Goal: Transaction & Acquisition: Purchase product/service

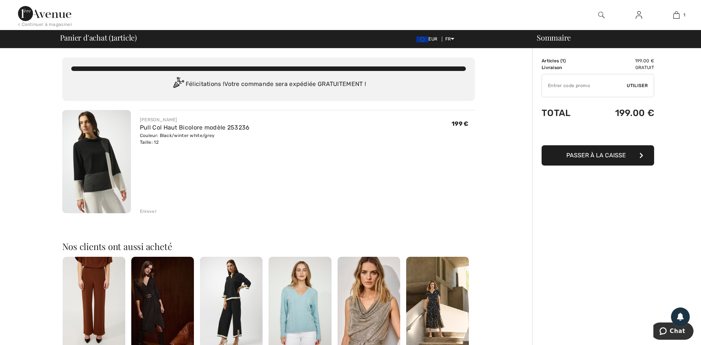
click at [588, 153] on span "Passer à la caisse" at bounding box center [596, 155] width 60 height 7
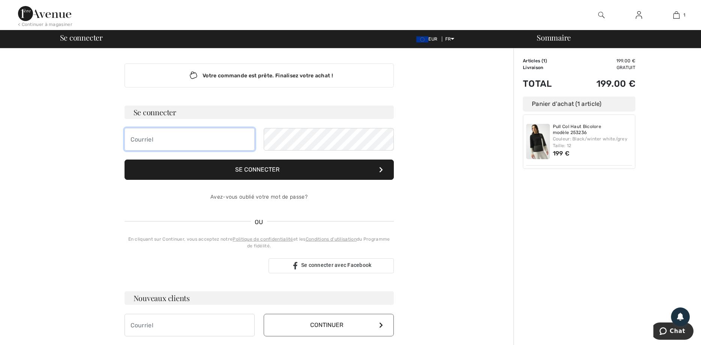
click at [137, 140] on input "email" at bounding box center [190, 139] width 130 height 23
type input "tbulldog1100@aol.com"
click at [264, 171] on button "Se connecter" at bounding box center [259, 169] width 269 height 20
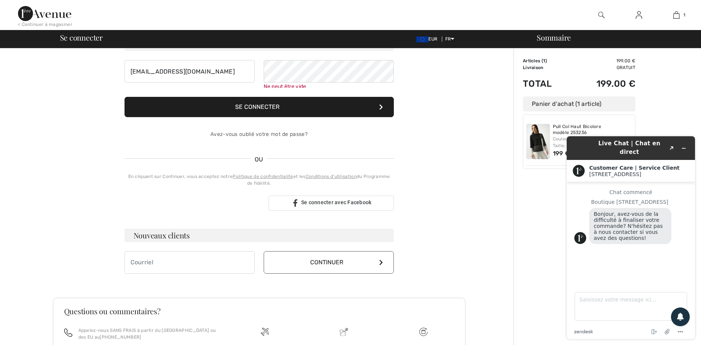
click at [267, 108] on button "Se connecter" at bounding box center [259, 107] width 269 height 20
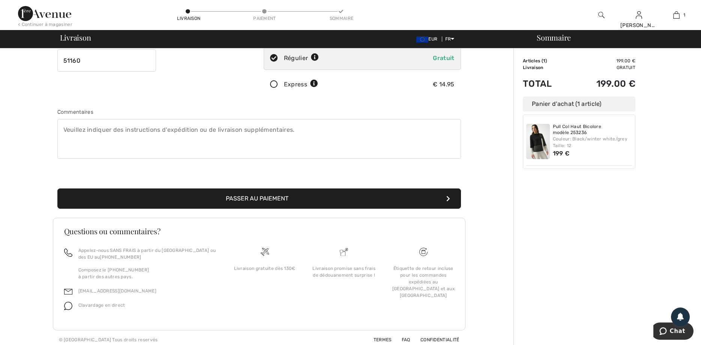
scroll to position [149, 0]
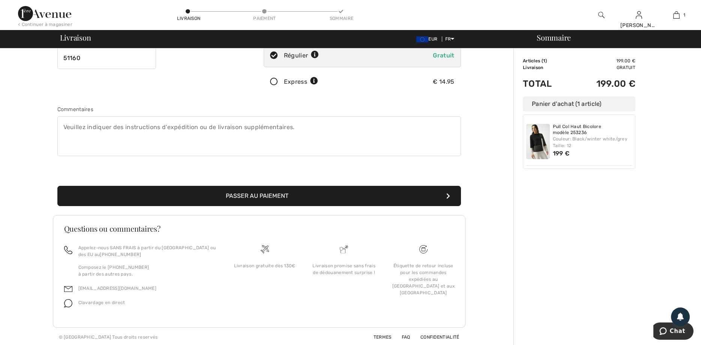
click at [254, 193] on button "Passer au paiement" at bounding box center [259, 196] width 404 height 20
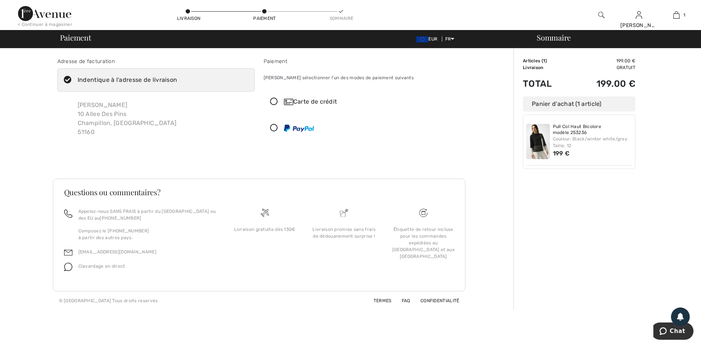
click at [272, 101] on icon at bounding box center [274, 102] width 20 height 8
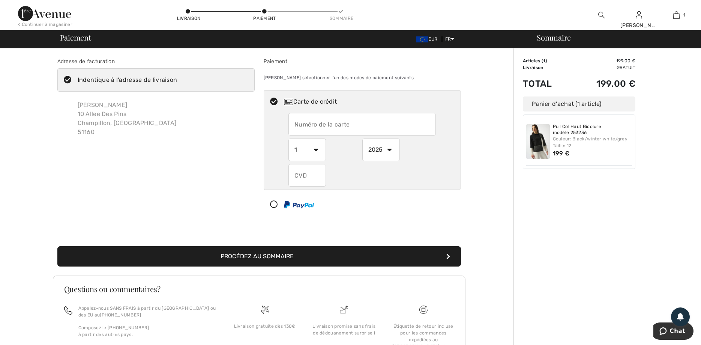
click at [276, 252] on button "Procédez au sommaire" at bounding box center [259, 256] width 404 height 20
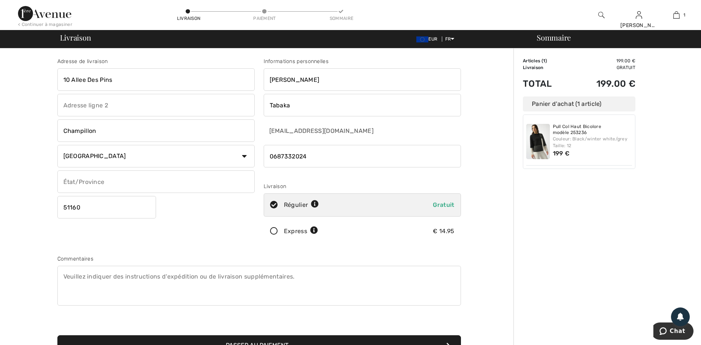
click at [674, 78] on div "Sommaire Description Articles ( 1 ) 199.00 € Code promo 0.00 € Livraison Gratui…" at bounding box center [607, 271] width 188 height 447
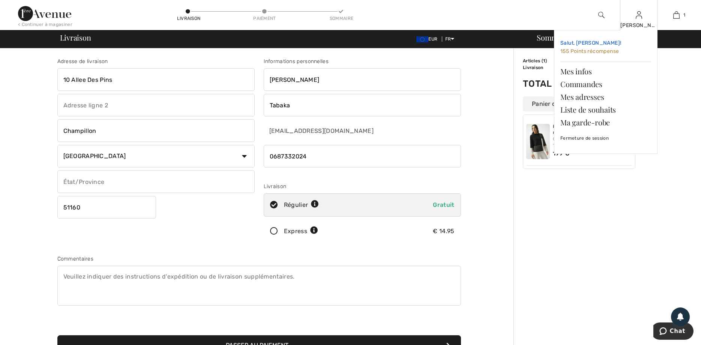
click at [588, 50] on span "155 Points récompense" at bounding box center [589, 51] width 59 height 6
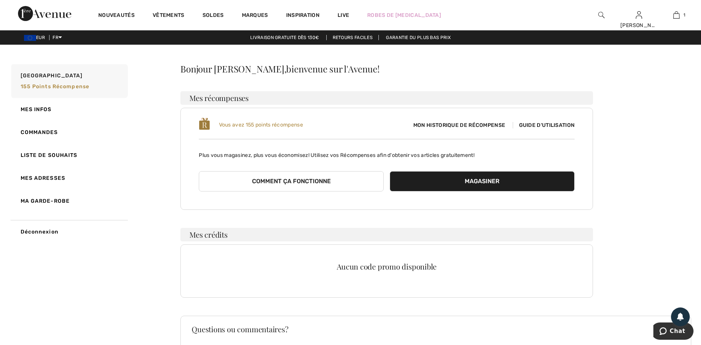
click at [537, 124] on span "Guide d'utilisation" at bounding box center [544, 125] width 62 height 6
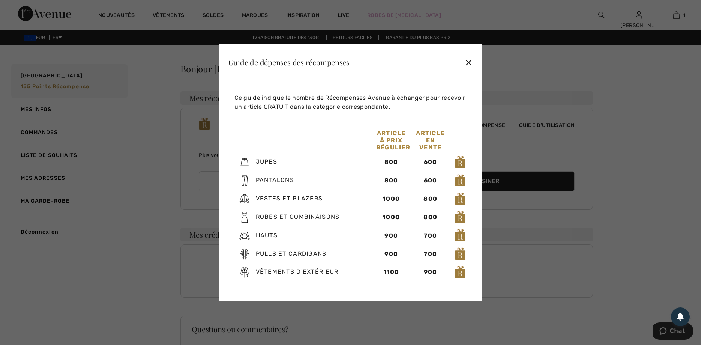
click at [469, 61] on div "✕" at bounding box center [469, 62] width 8 height 16
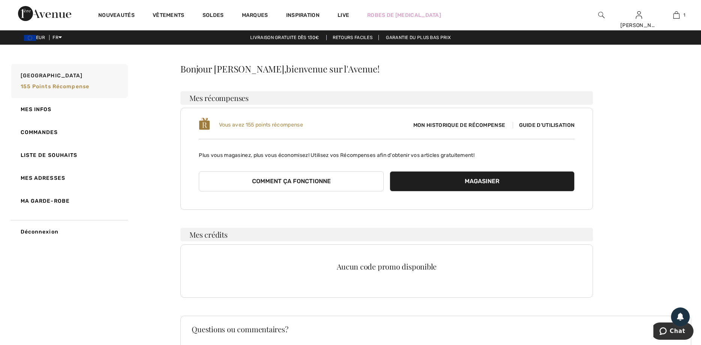
drag, startPoint x: 166, startPoint y: 272, endPoint x: 188, endPoint y: 269, distance: 22.7
click at [172, 272] on div "Mon Avenue 155 Points récompense Mes infos Commandes Liste de souhaits Mes adre…" at bounding box center [350, 255] width 683 height 384
click at [189, 269] on div "Aucun code promo disponible" at bounding box center [386, 270] width 413 height 53
drag, startPoint x: 390, startPoint y: 320, endPoint x: 370, endPoint y: 300, distance: 27.6
click at [389, 320] on div "Bonjour Christine, bienvenue sur l'Avenue! Mes récompenses Vous avez 155 points…" at bounding box center [435, 255] width 511 height 383
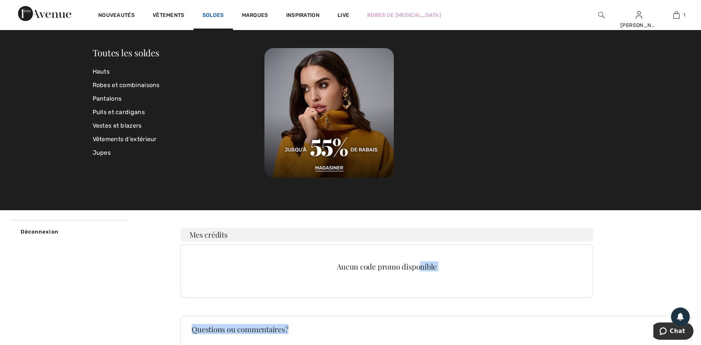
click at [213, 14] on link "Soldes" at bounding box center [213, 16] width 21 height 8
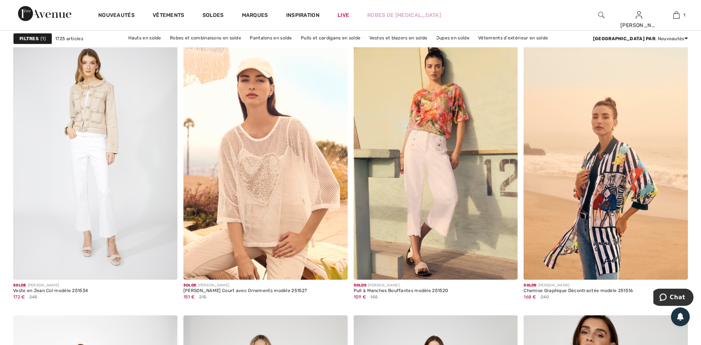
scroll to position [647, 0]
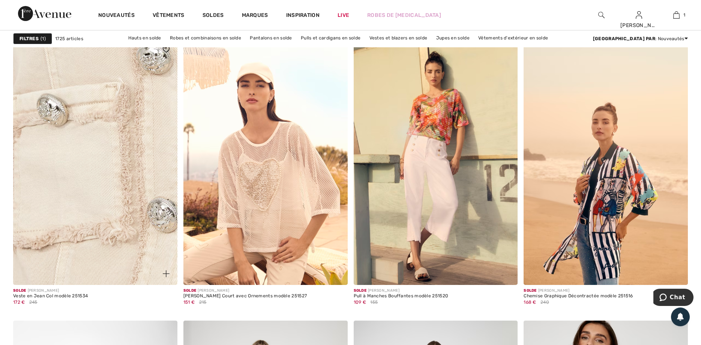
click at [68, 227] on img at bounding box center [95, 161] width 164 height 246
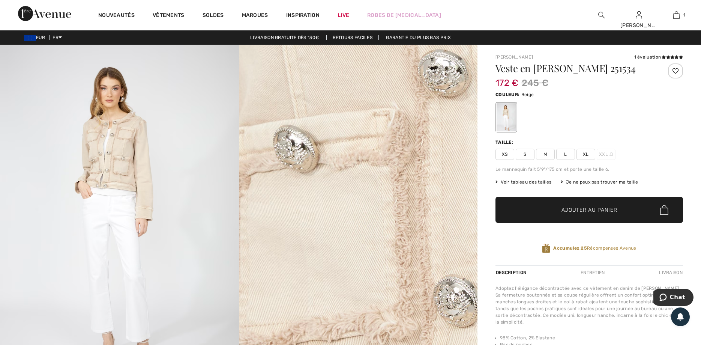
click at [566, 154] on span "L" at bounding box center [565, 154] width 19 height 11
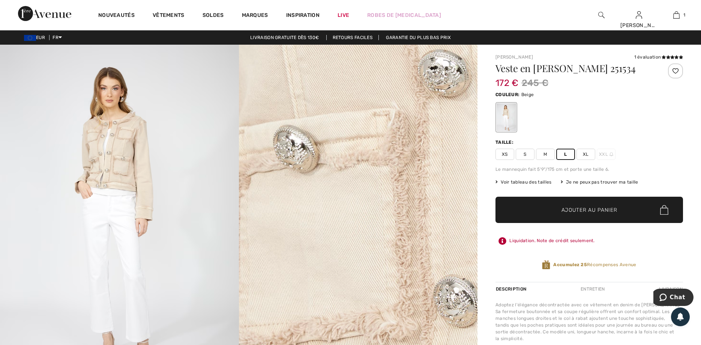
click at [580, 207] on span "Ajouter au panier" at bounding box center [589, 210] width 56 height 8
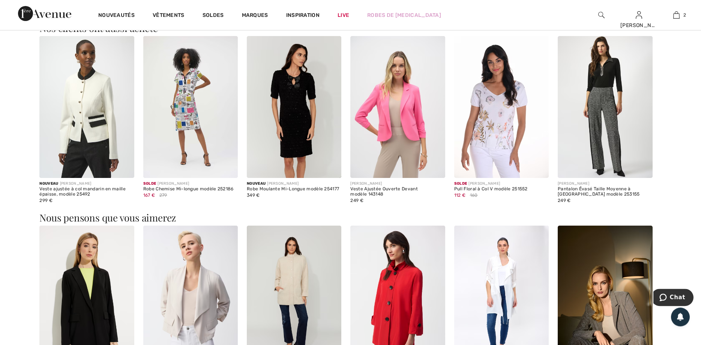
scroll to position [861, 0]
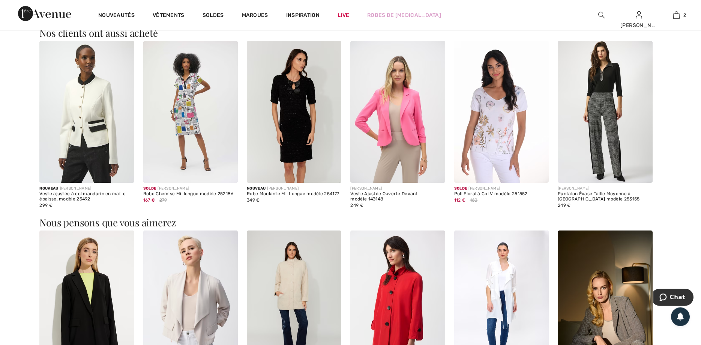
click at [191, 128] on img at bounding box center [190, 112] width 95 height 142
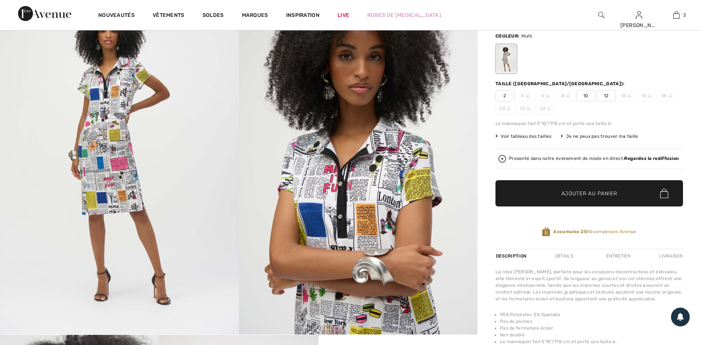
scroll to position [68, 0]
click at [101, 167] on img at bounding box center [119, 155] width 239 height 358
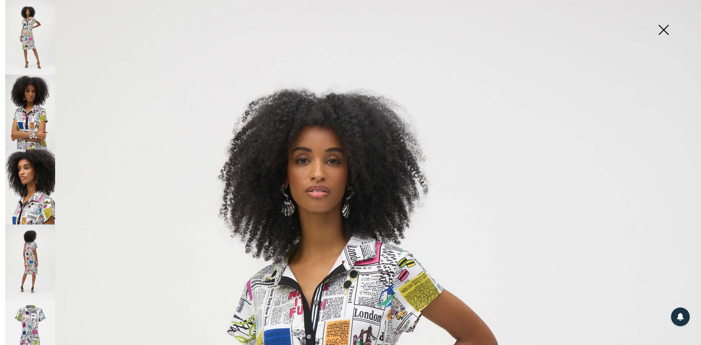
click at [29, 120] on img at bounding box center [30, 112] width 50 height 75
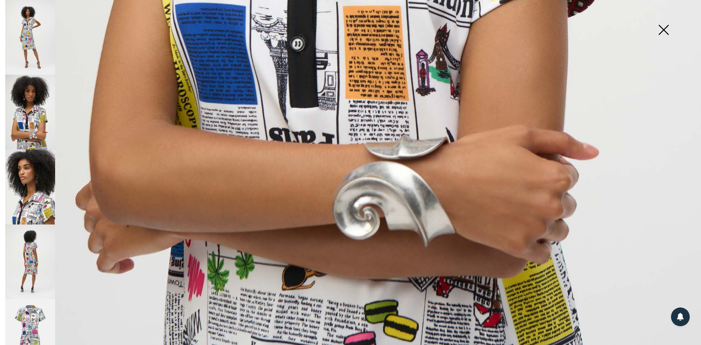
scroll to position [706, 0]
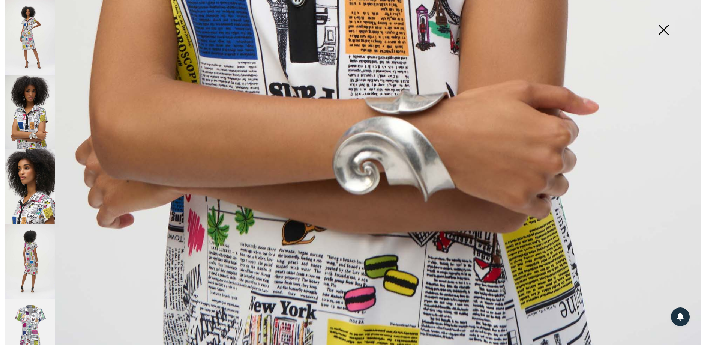
click at [33, 29] on img at bounding box center [30, 37] width 50 height 75
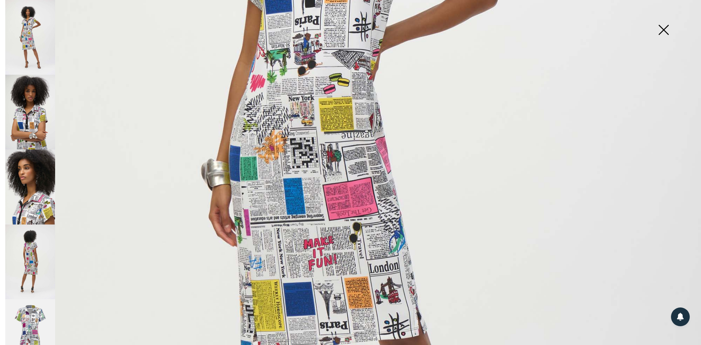
scroll to position [328, 0]
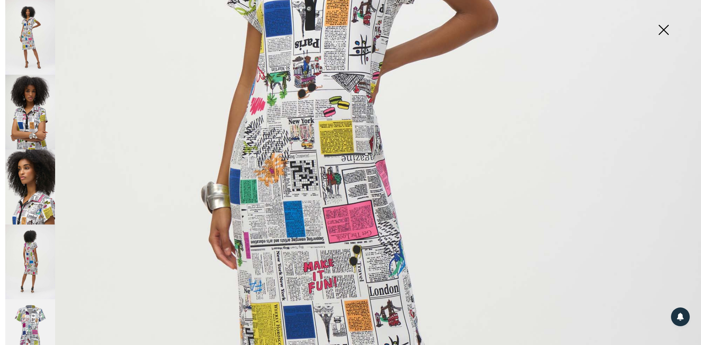
click at [29, 258] on img at bounding box center [30, 261] width 50 height 75
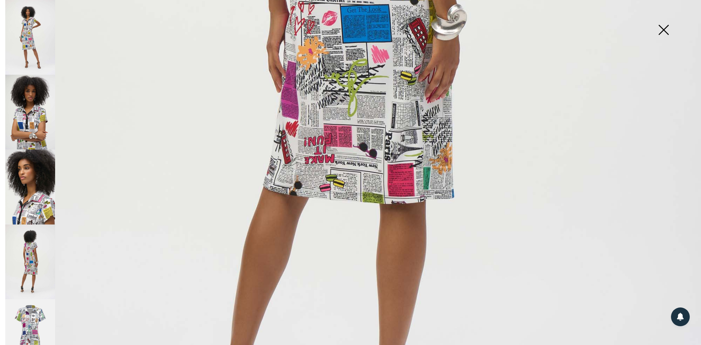
scroll to position [505, 0]
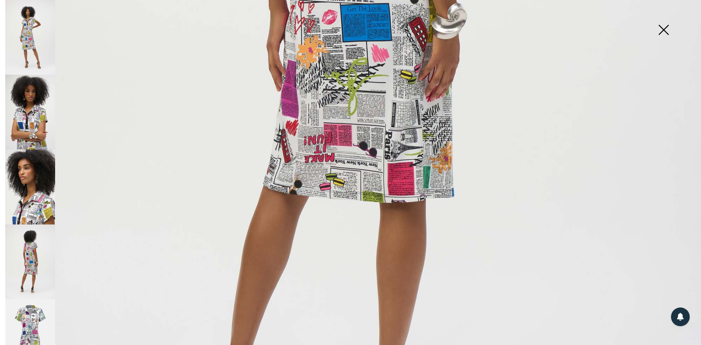
click at [30, 332] on img at bounding box center [30, 336] width 50 height 75
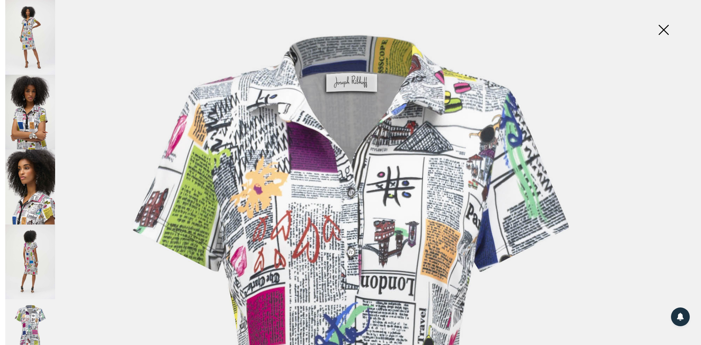
scroll to position [36, 0]
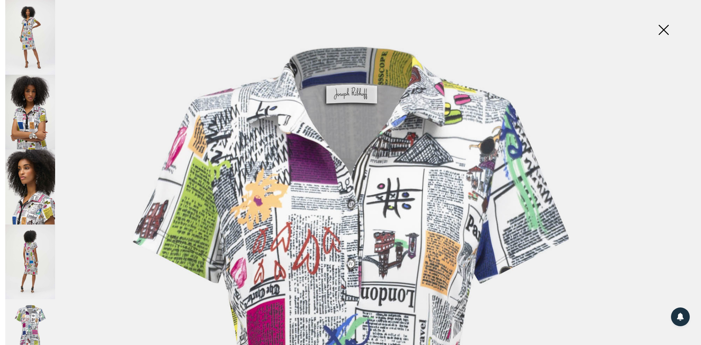
click at [665, 29] on img at bounding box center [664, 30] width 38 height 39
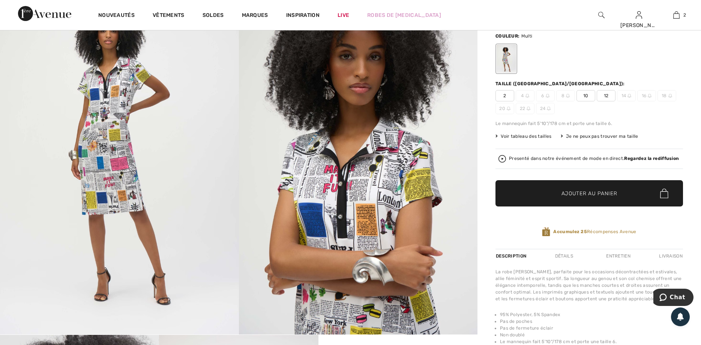
click at [529, 134] on span "Voir tableau des tailles" at bounding box center [523, 136] width 56 height 7
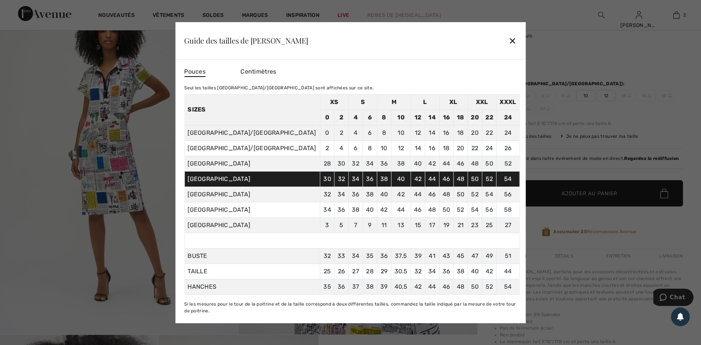
click at [511, 39] on div "✕" at bounding box center [513, 41] width 8 height 16
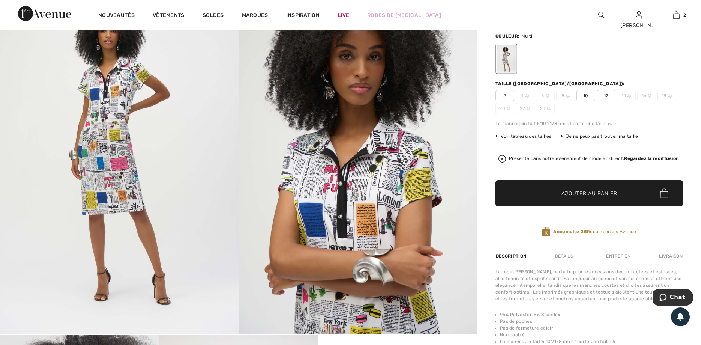
click at [608, 96] on span "12" at bounding box center [606, 95] width 19 height 11
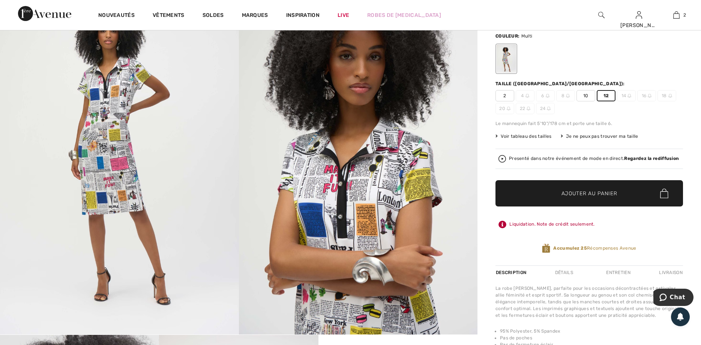
click at [584, 191] on span "Ajouter au panier" at bounding box center [589, 193] width 56 height 8
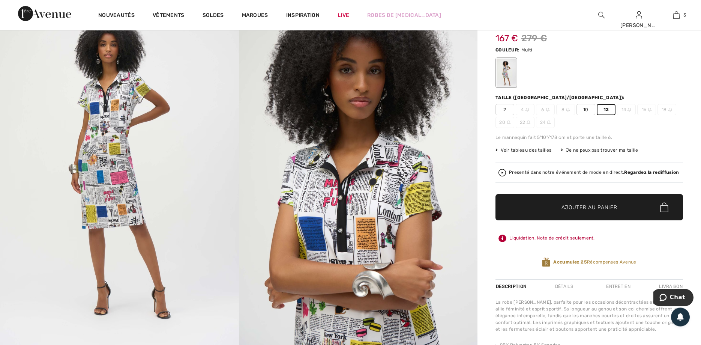
scroll to position [0, 0]
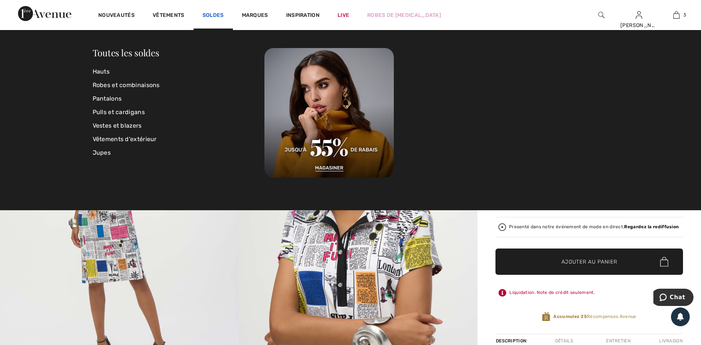
click at [213, 14] on link "Soldes" at bounding box center [213, 16] width 21 height 8
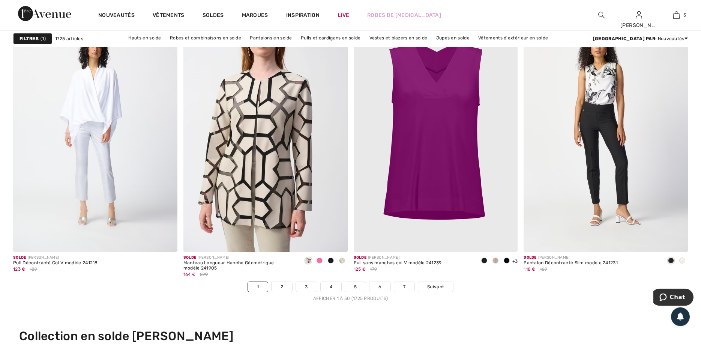
scroll to position [4114, 0]
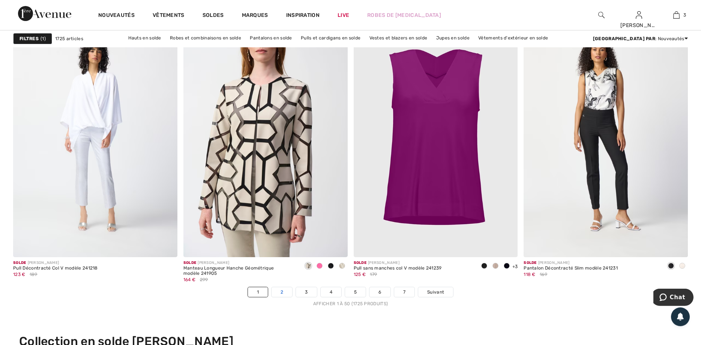
click at [281, 289] on link "2" at bounding box center [282, 292] width 21 height 10
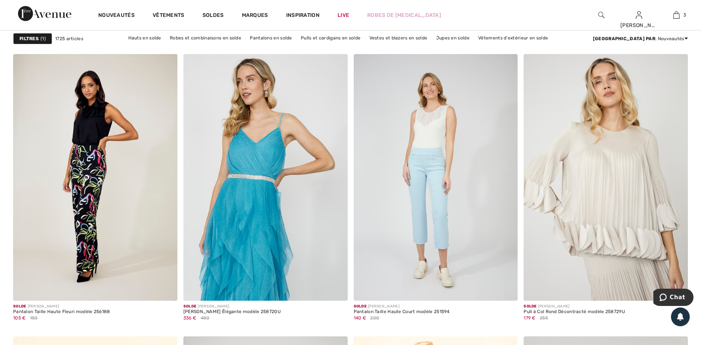
scroll to position [1312, 0]
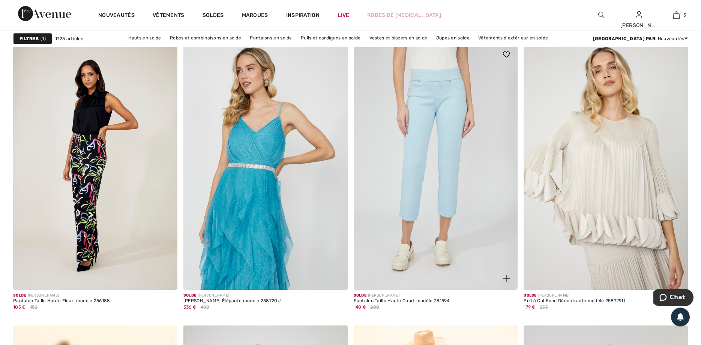
click at [416, 190] on img at bounding box center [436, 166] width 164 height 246
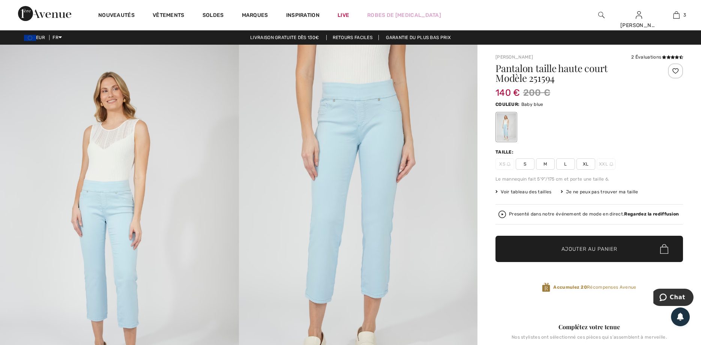
click at [566, 166] on span "L" at bounding box center [565, 163] width 19 height 11
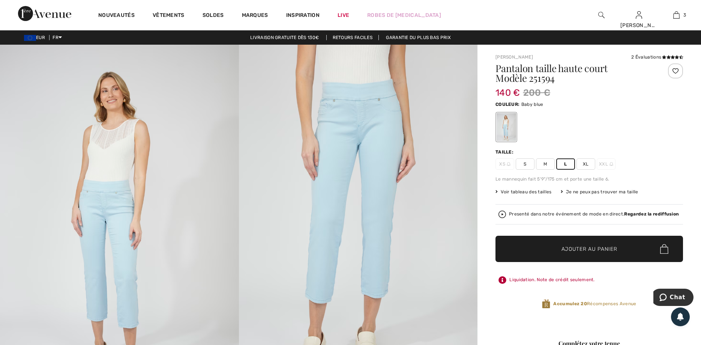
click at [537, 190] on span "Voir tableau des tailles" at bounding box center [523, 191] width 56 height 7
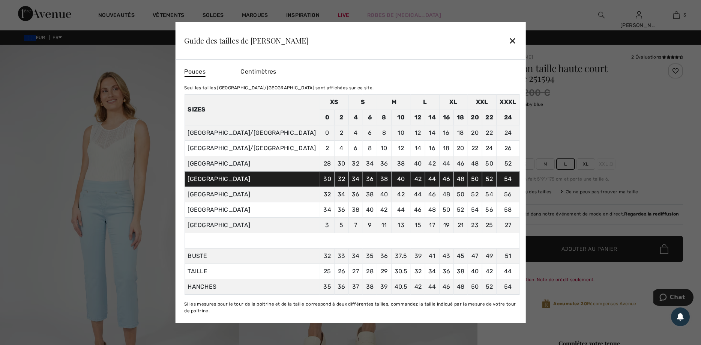
click at [641, 125] on div at bounding box center [350, 172] width 701 height 345
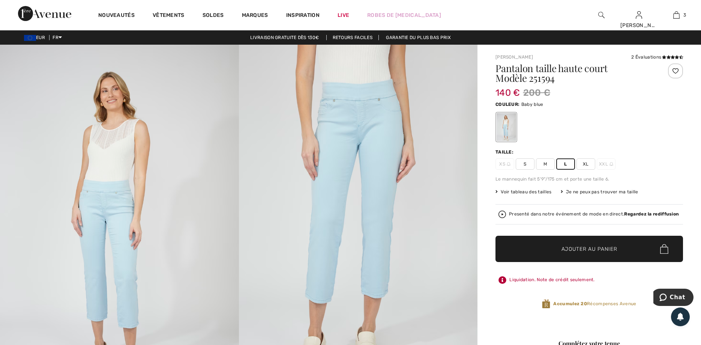
click at [578, 248] on span "Ajouter au panier" at bounding box center [589, 249] width 56 height 8
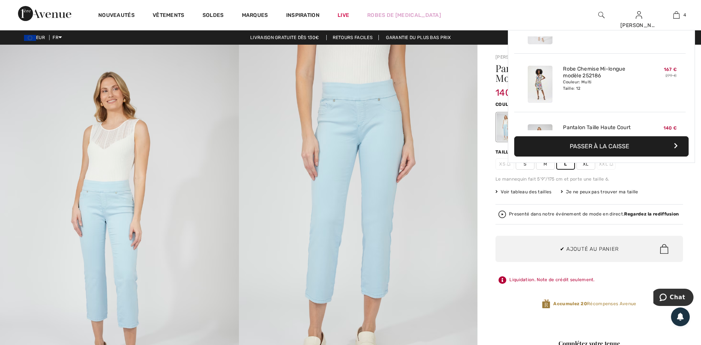
scroll to position [140, 0]
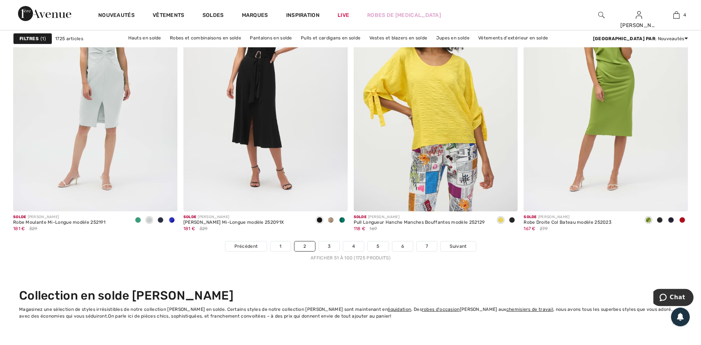
scroll to position [4165, 0]
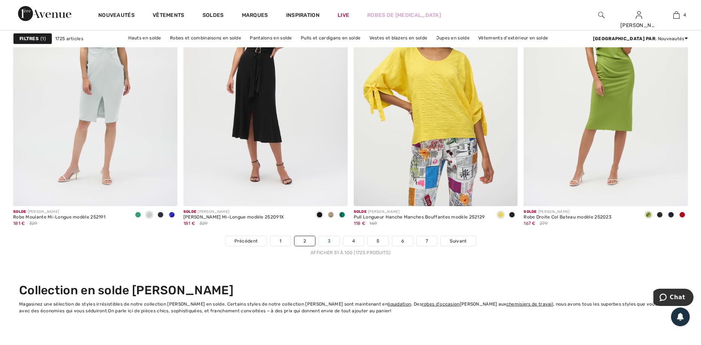
click at [329, 241] on link "3" at bounding box center [329, 241] width 21 height 10
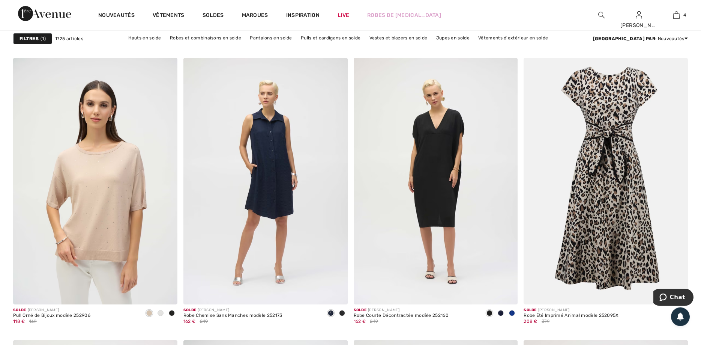
scroll to position [1585, 0]
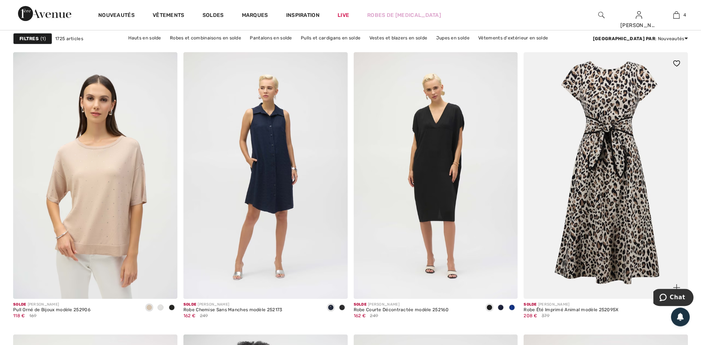
click at [617, 207] on img at bounding box center [606, 175] width 164 height 246
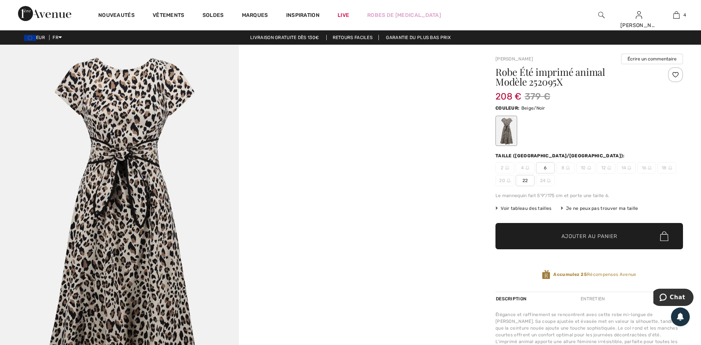
click at [118, 179] on img at bounding box center [119, 224] width 239 height 358
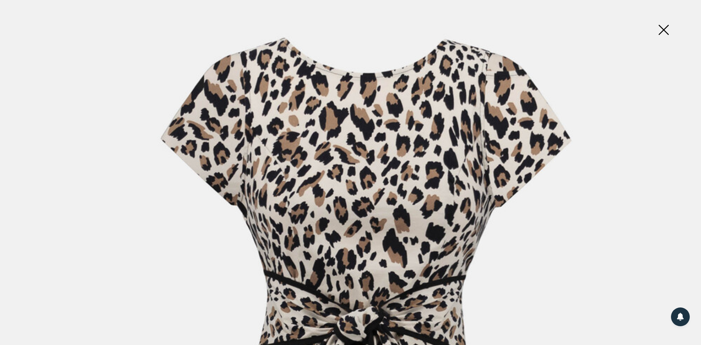
click at [663, 32] on img at bounding box center [664, 30] width 38 height 39
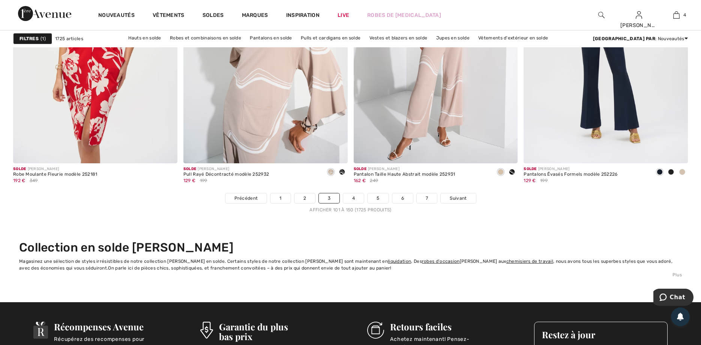
scroll to position [4224, 0]
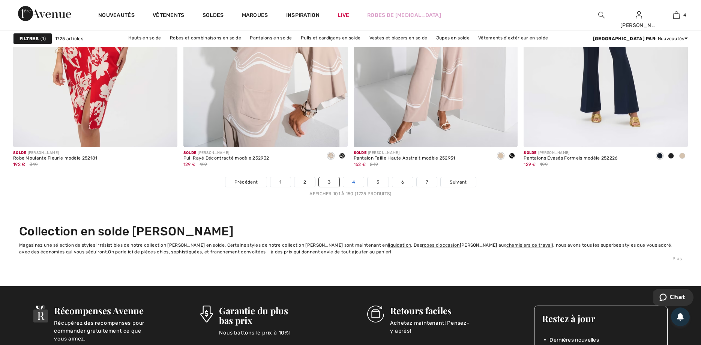
click at [352, 182] on link "4" at bounding box center [353, 182] width 21 height 10
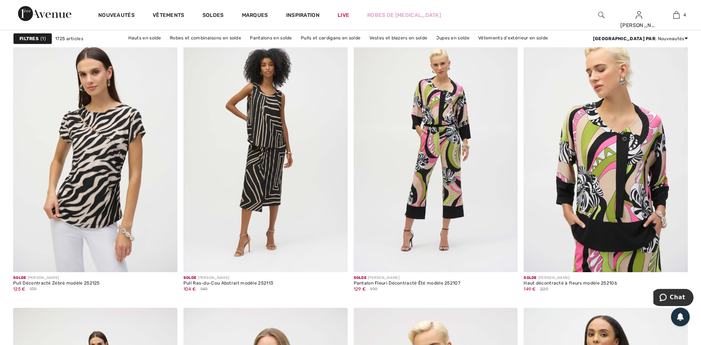
scroll to position [3828, 0]
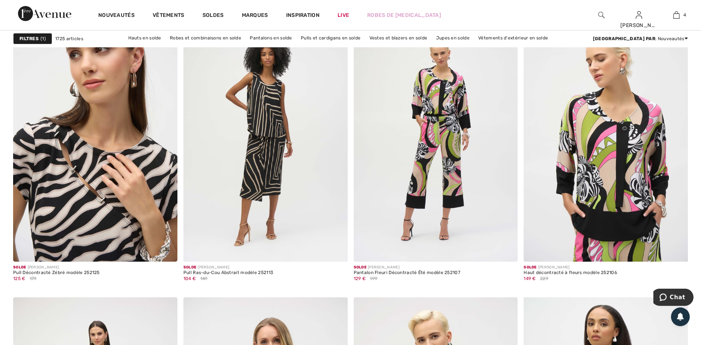
click at [79, 216] on img at bounding box center [95, 138] width 164 height 246
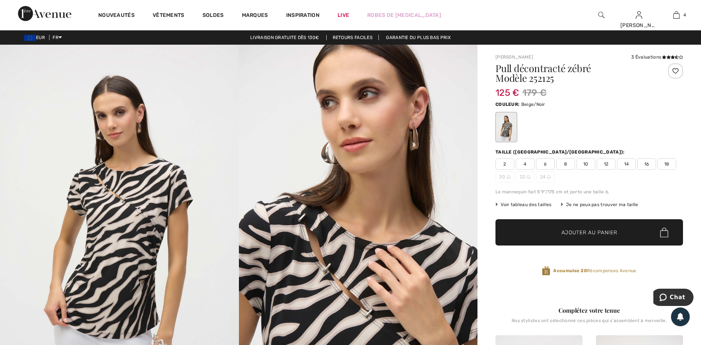
click at [606, 163] on span "12" at bounding box center [606, 163] width 19 height 11
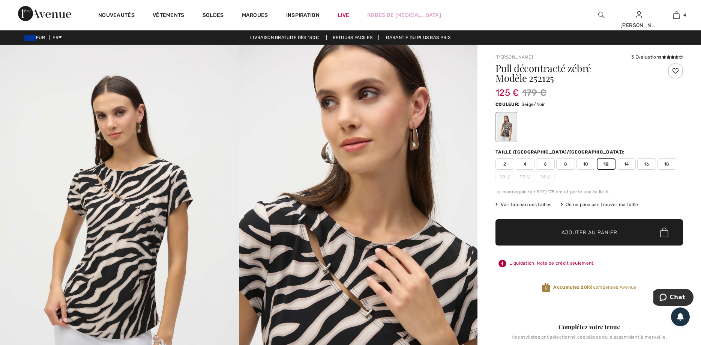
click at [575, 234] on span "Ajouter au panier" at bounding box center [589, 232] width 56 height 8
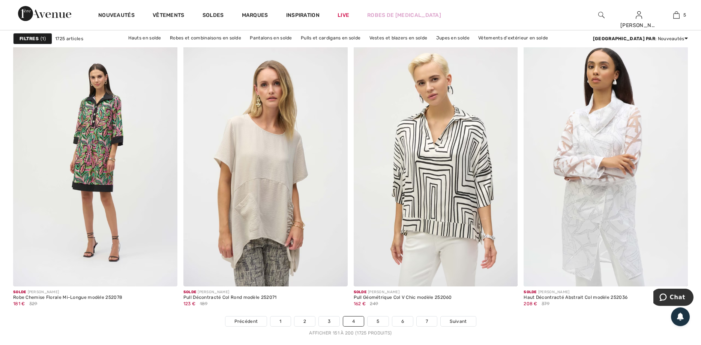
scroll to position [4090, 0]
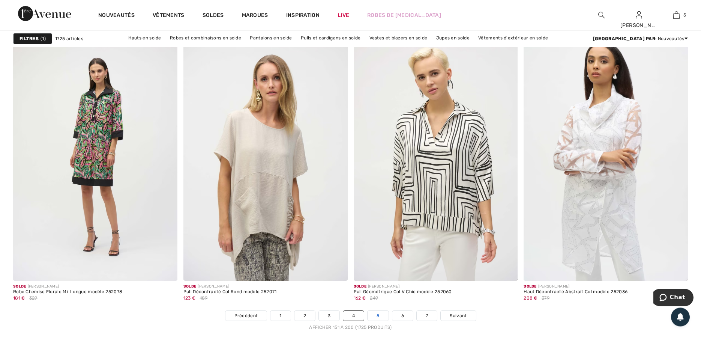
click at [378, 314] on link "5" at bounding box center [378, 316] width 21 height 10
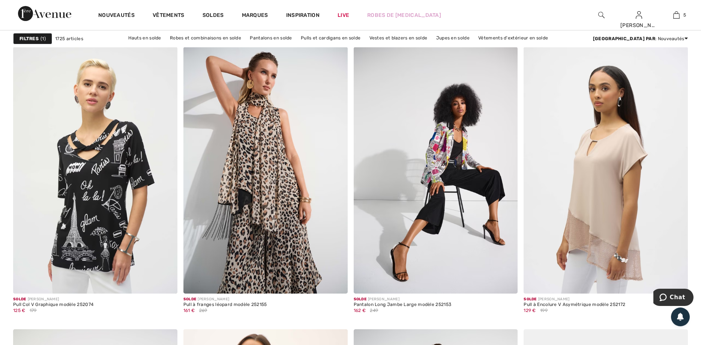
scroll to position [1595, 0]
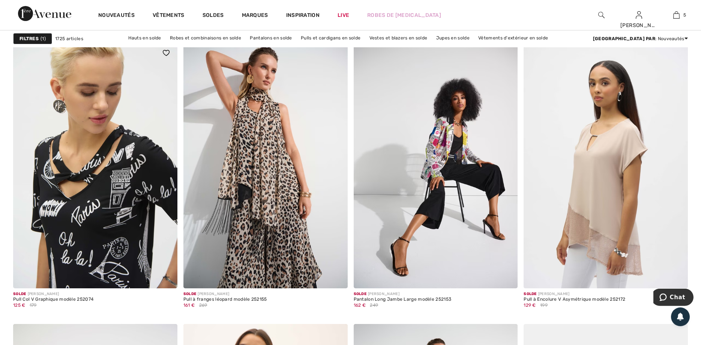
click at [110, 221] on img at bounding box center [95, 165] width 164 height 246
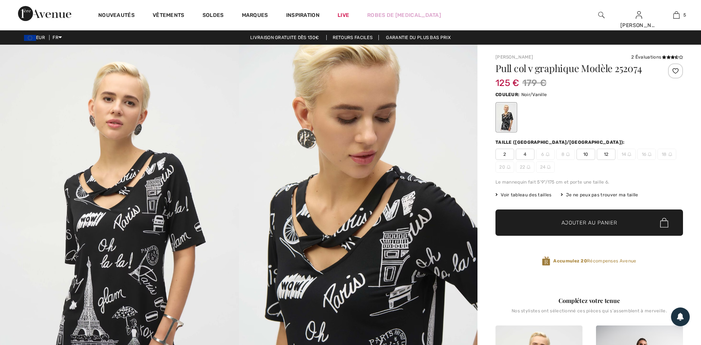
click at [606, 153] on span "12" at bounding box center [606, 154] width 19 height 11
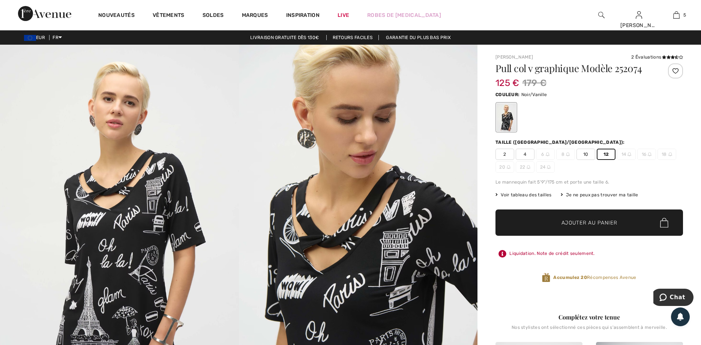
click at [574, 221] on span "Ajouter au panier" at bounding box center [589, 223] width 56 height 8
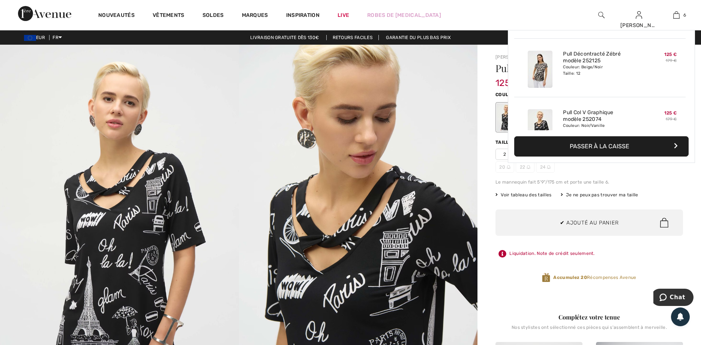
scroll to position [257, 0]
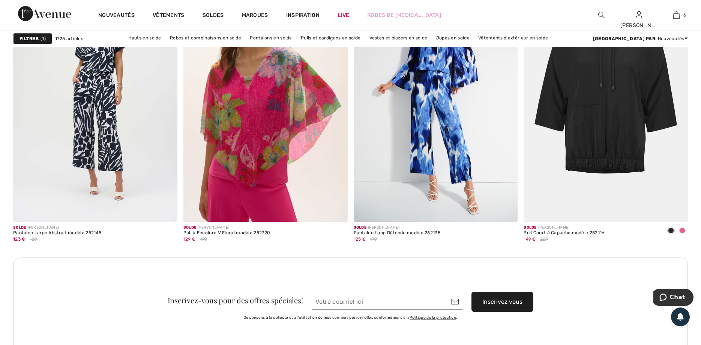
scroll to position [1901, 0]
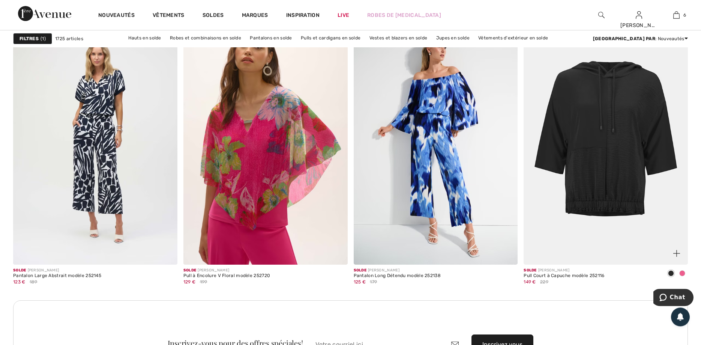
click at [595, 146] on img at bounding box center [606, 141] width 164 height 246
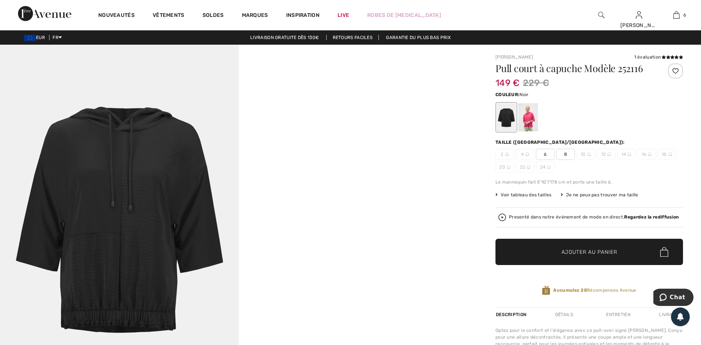
click at [113, 215] on img at bounding box center [119, 224] width 239 height 358
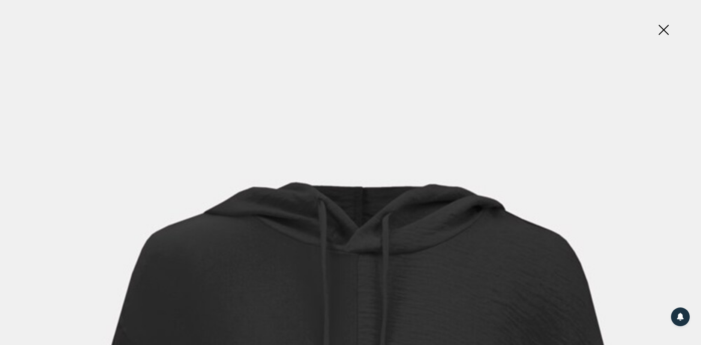
click at [663, 31] on img at bounding box center [664, 30] width 38 height 39
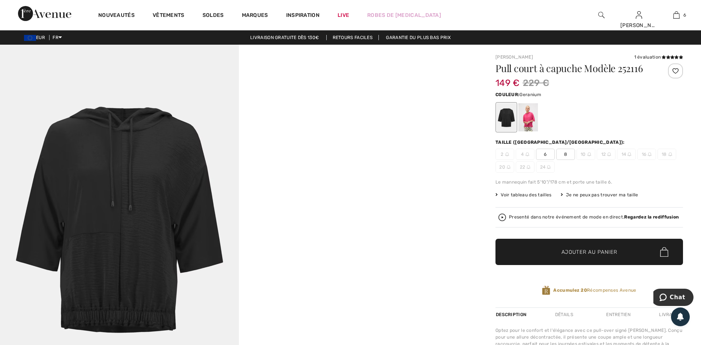
click at [532, 116] on div at bounding box center [528, 117] width 20 height 28
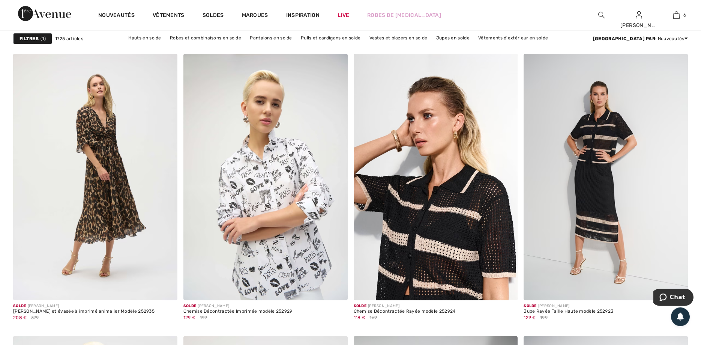
scroll to position [2843, 0]
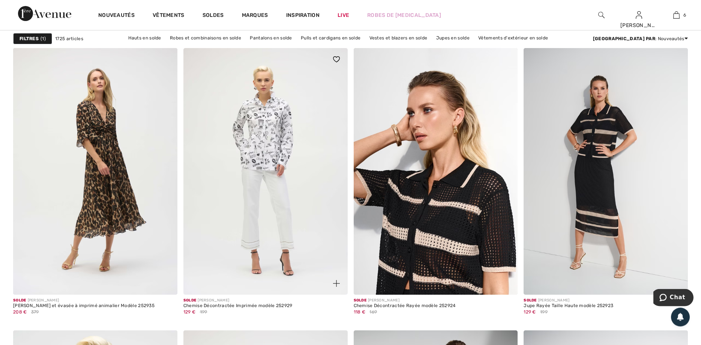
click at [272, 128] on img at bounding box center [265, 171] width 164 height 246
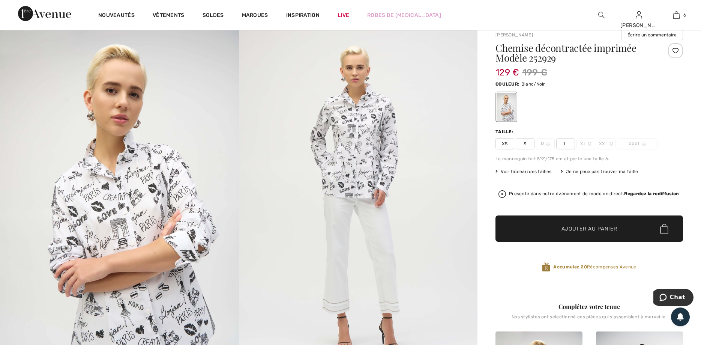
scroll to position [26, 0]
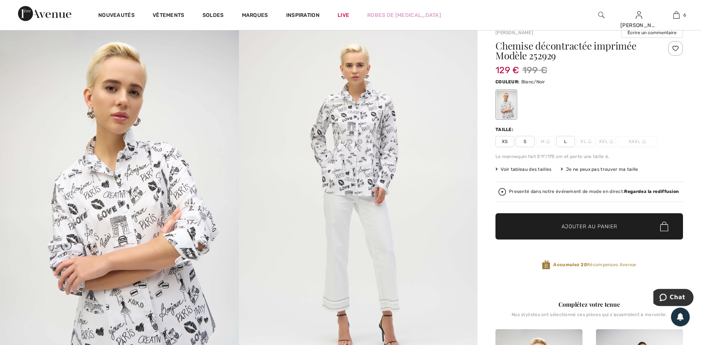
click at [564, 141] on span "L" at bounding box center [565, 141] width 19 height 11
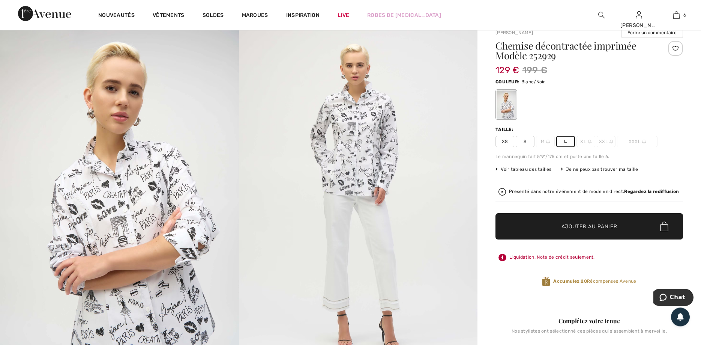
click at [577, 223] on span "Ajouter au panier" at bounding box center [589, 226] width 56 height 8
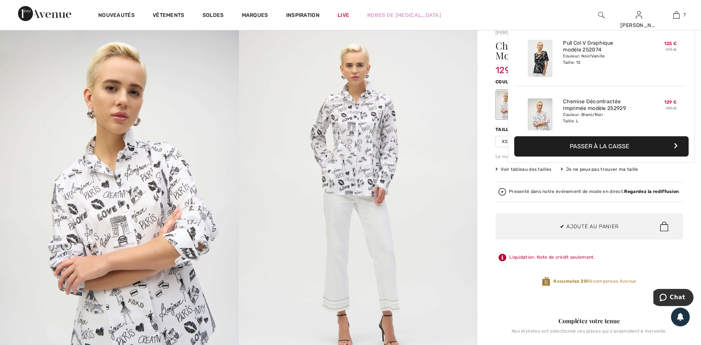
scroll to position [316, 0]
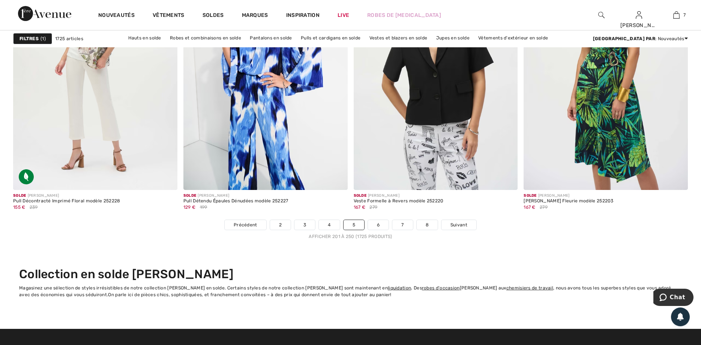
scroll to position [4192, 0]
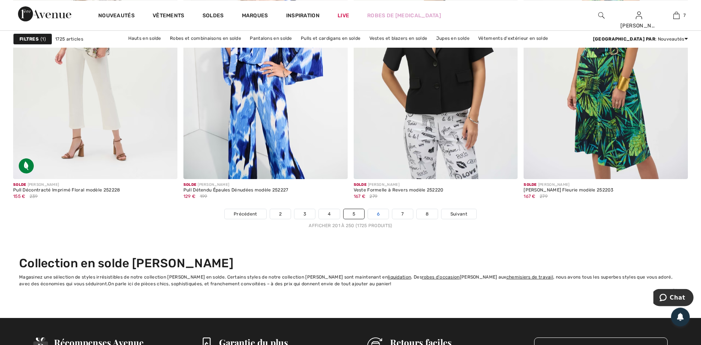
click at [375, 215] on link "6" at bounding box center [378, 214] width 21 height 10
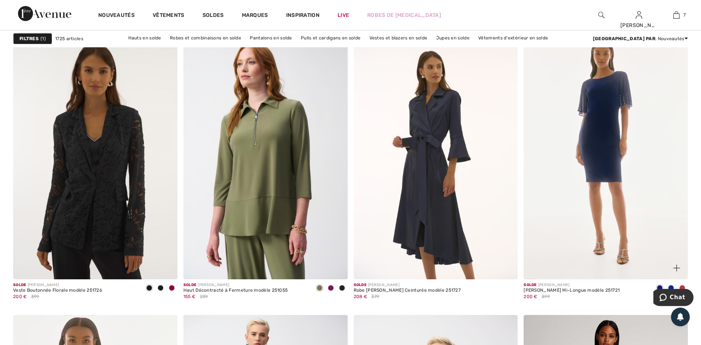
scroll to position [3512, 0]
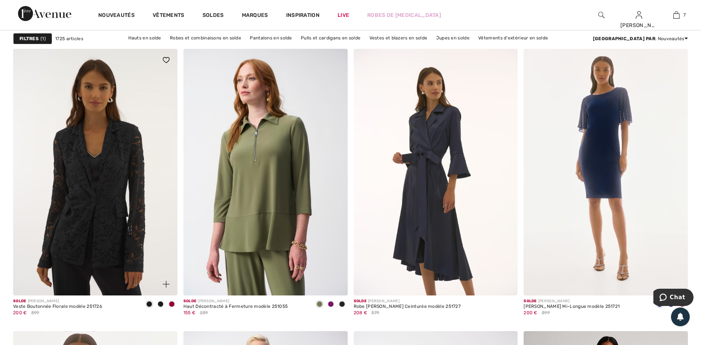
click at [76, 209] on img at bounding box center [95, 172] width 164 height 246
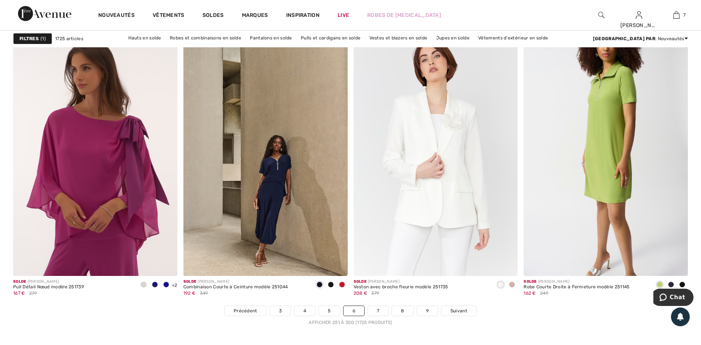
scroll to position [4106, 0]
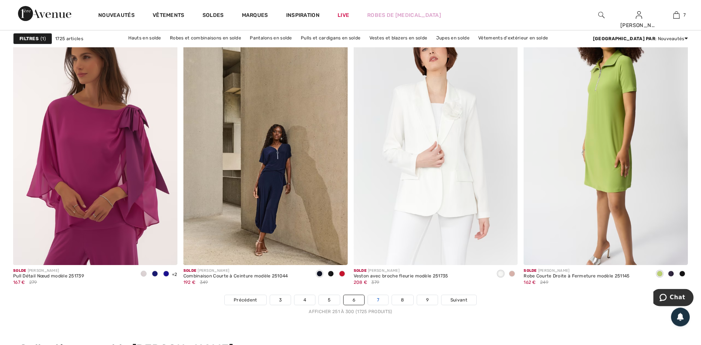
click at [377, 301] on link "7" at bounding box center [378, 300] width 20 height 10
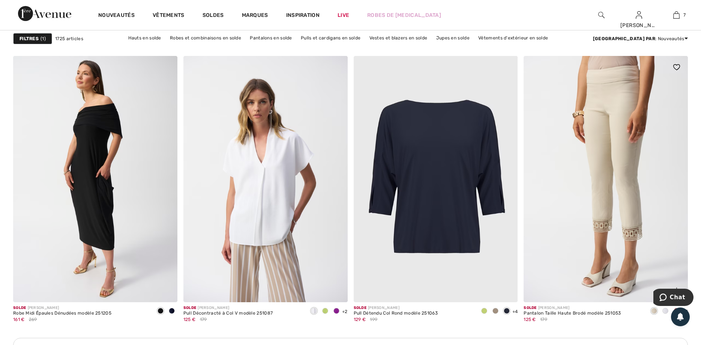
scroll to position [1874, 0]
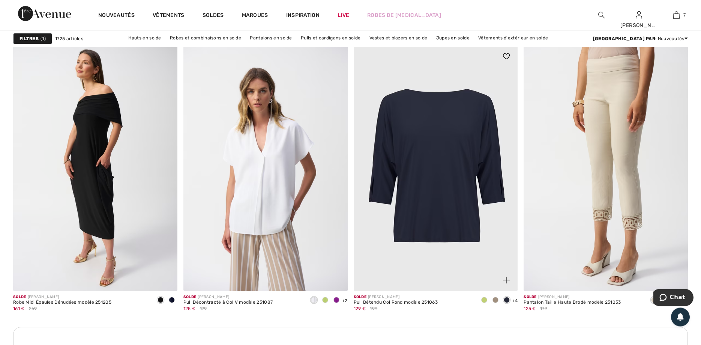
click at [483, 299] on span at bounding box center [484, 300] width 6 height 6
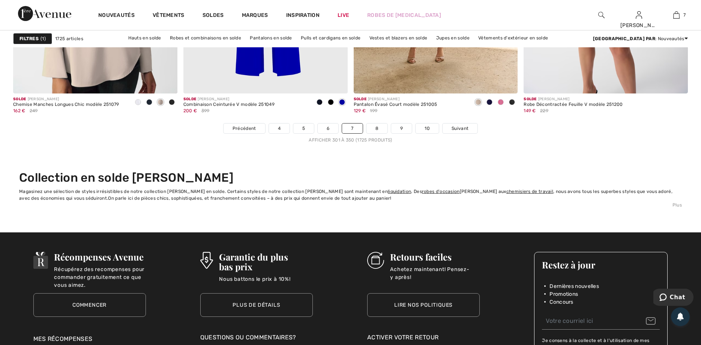
scroll to position [4293, 0]
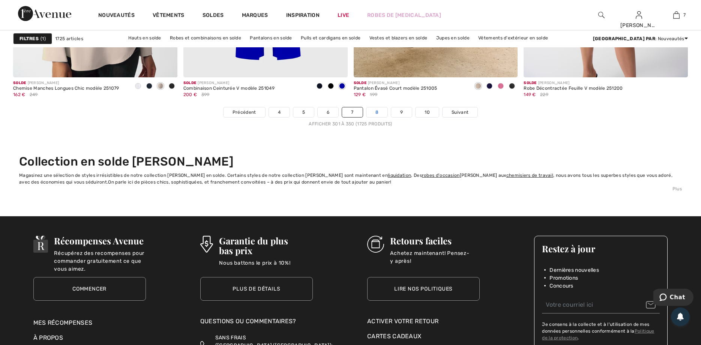
click at [380, 111] on link "8" at bounding box center [376, 112] width 21 height 10
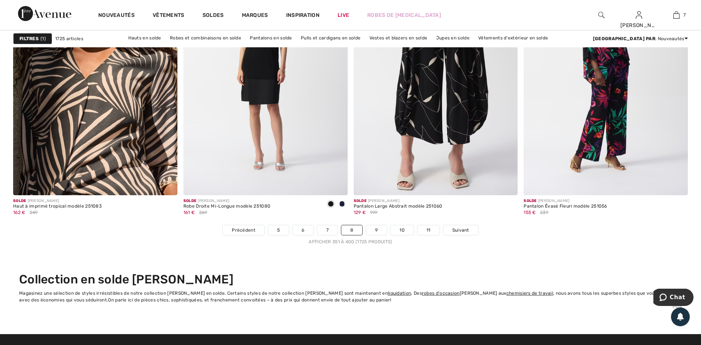
scroll to position [4165, 0]
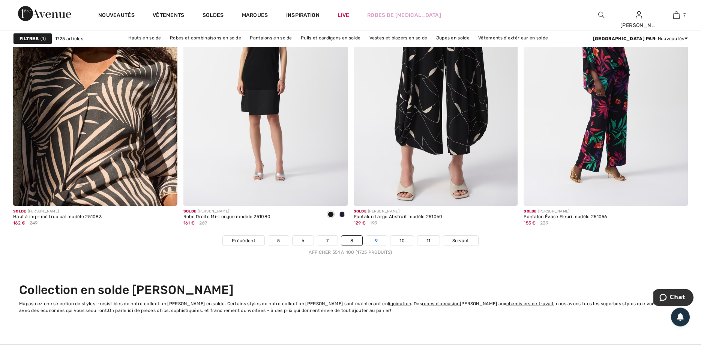
click at [381, 240] on link "9" at bounding box center [376, 241] width 21 height 10
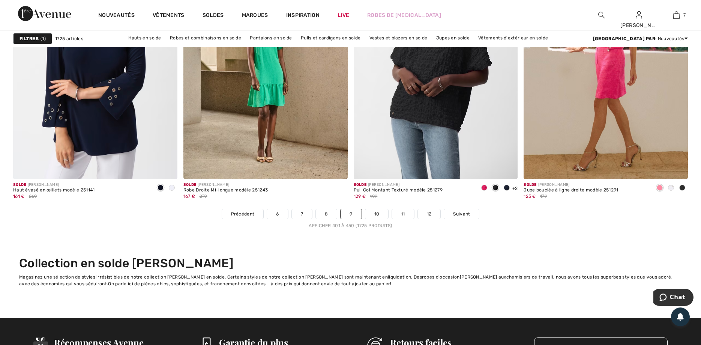
scroll to position [4176, 0]
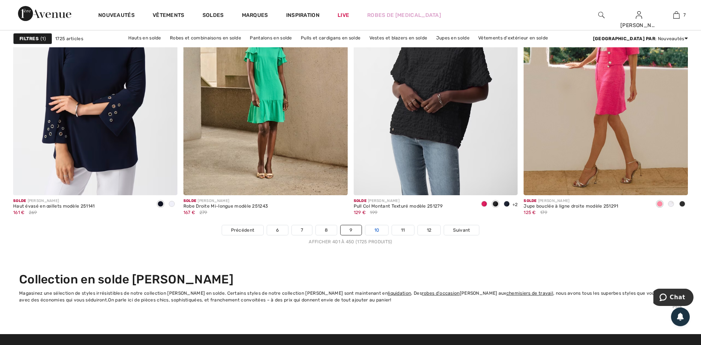
click at [374, 228] on link "10" at bounding box center [376, 230] width 23 height 10
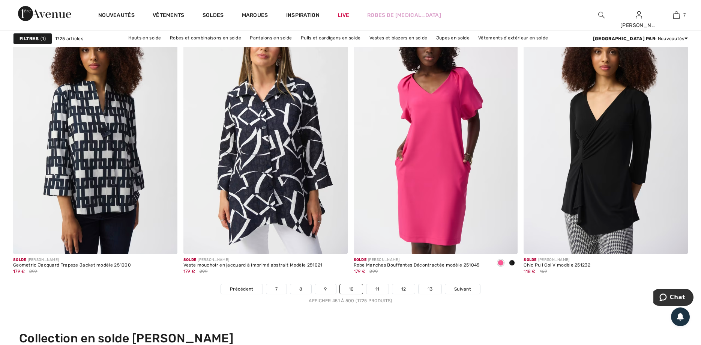
scroll to position [4133, 0]
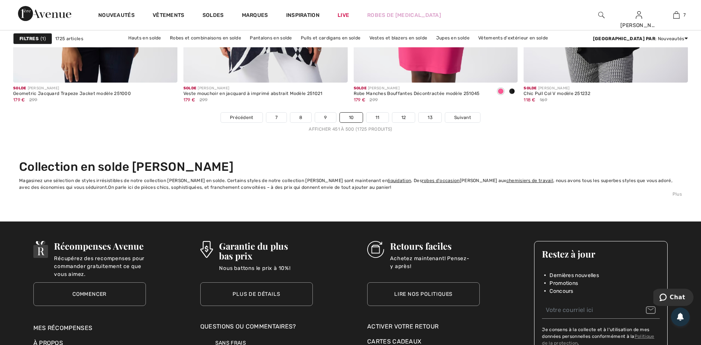
drag, startPoint x: 698, startPoint y: 23, endPoint x: 37, endPoint y: 8, distance: 661.7
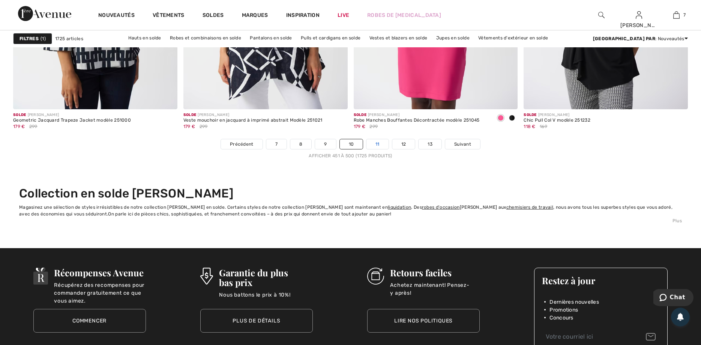
click at [379, 144] on link "11" at bounding box center [377, 144] width 22 height 10
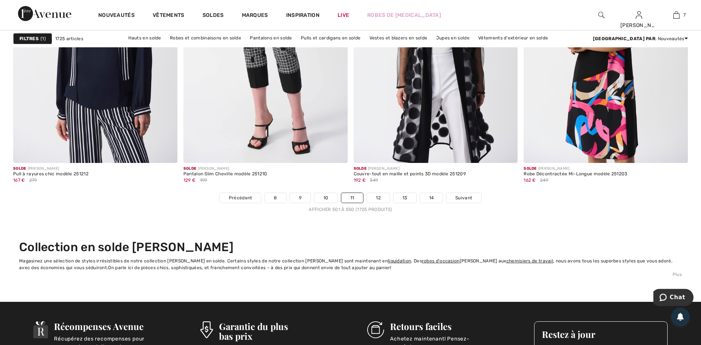
scroll to position [4235, 0]
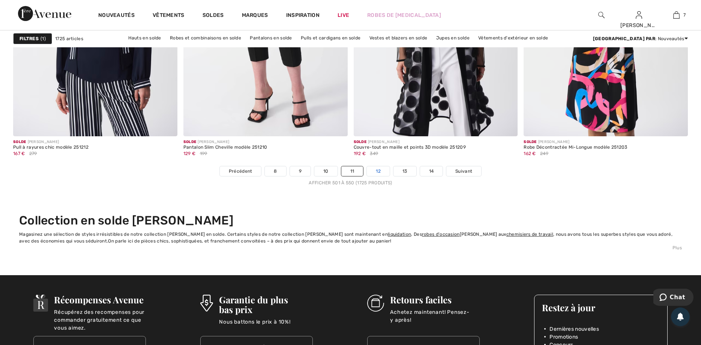
click at [375, 170] on link "12" at bounding box center [378, 171] width 23 height 10
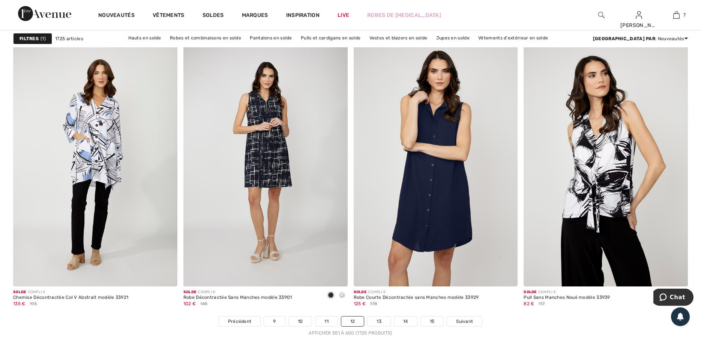
scroll to position [4229, 0]
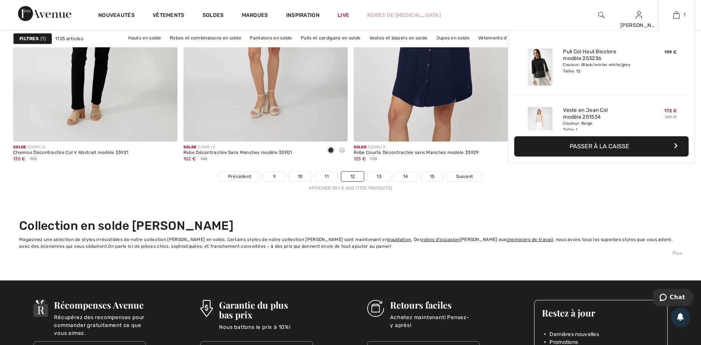
click at [675, 15] on img at bounding box center [676, 15] width 6 height 9
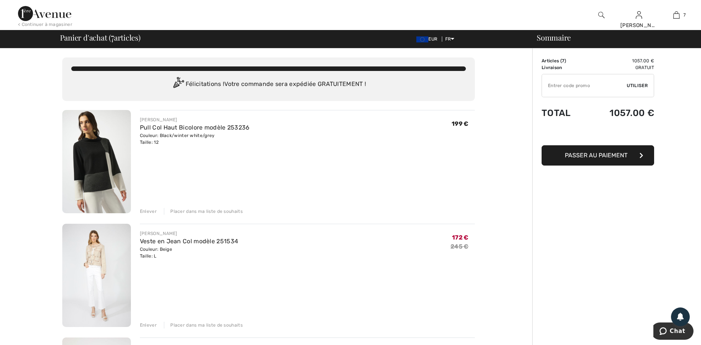
click at [145, 209] on div "Enlever" at bounding box center [148, 211] width 17 height 7
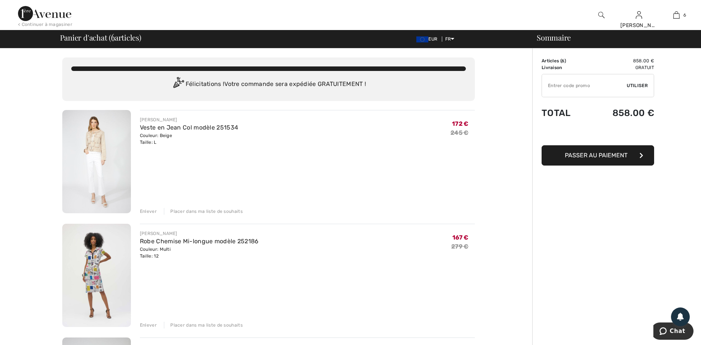
click at [147, 210] on div "Enlever" at bounding box center [148, 211] width 17 height 7
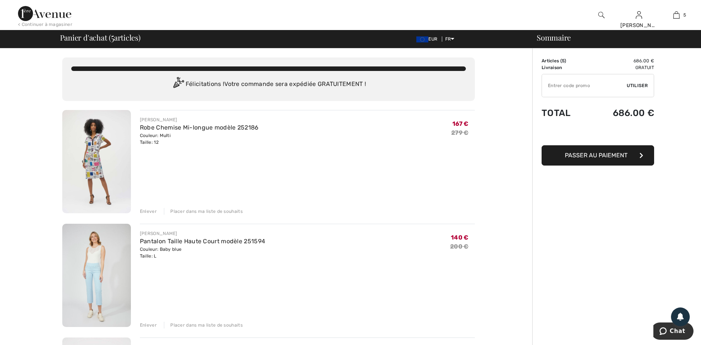
click at [148, 211] on div "Enlever" at bounding box center [148, 211] width 17 height 7
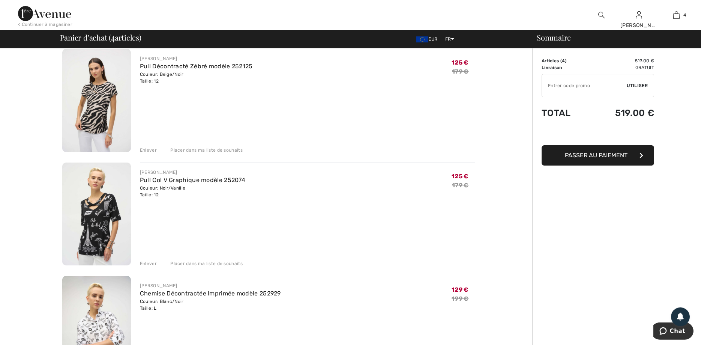
scroll to position [173, 0]
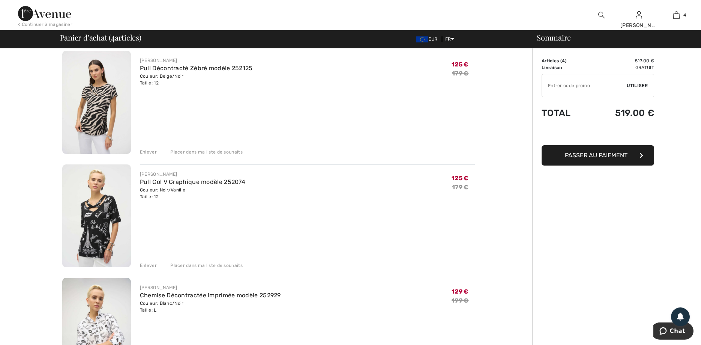
click at [149, 150] on div "Enlever" at bounding box center [148, 152] width 17 height 7
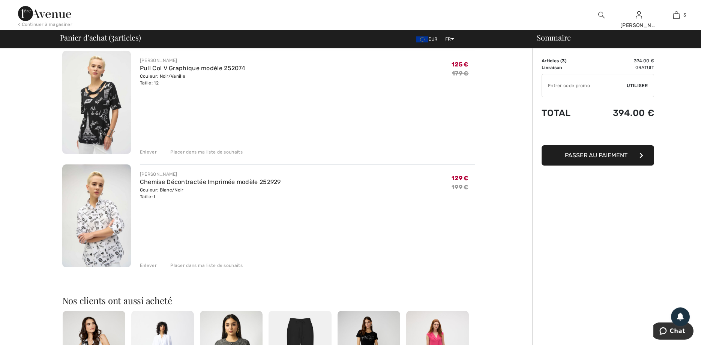
click at [96, 109] on img at bounding box center [96, 102] width 69 height 103
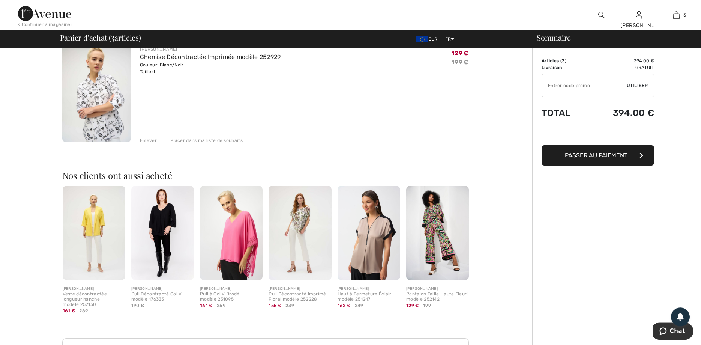
scroll to position [299, 0]
click at [297, 227] on img at bounding box center [300, 232] width 63 height 94
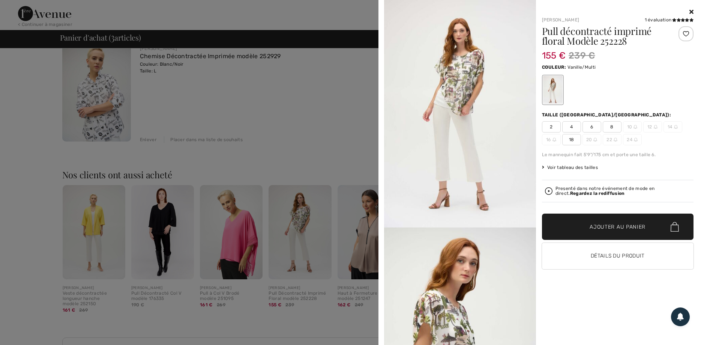
click at [691, 10] on icon at bounding box center [691, 12] width 4 height 6
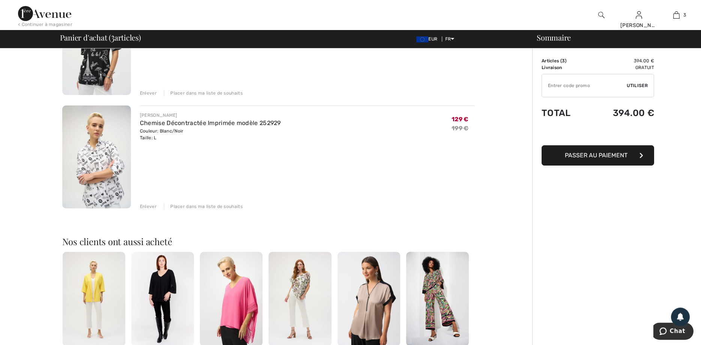
scroll to position [231, 0]
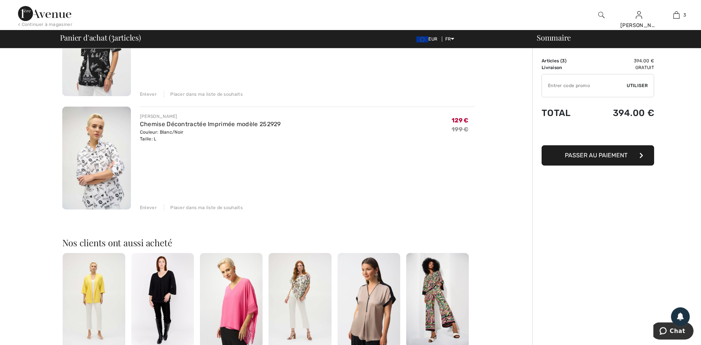
click at [552, 87] on input "TEXT" at bounding box center [584, 85] width 85 height 23
type input "GC010089981"
click at [635, 84] on span "Utiliser" at bounding box center [637, 85] width 21 height 7
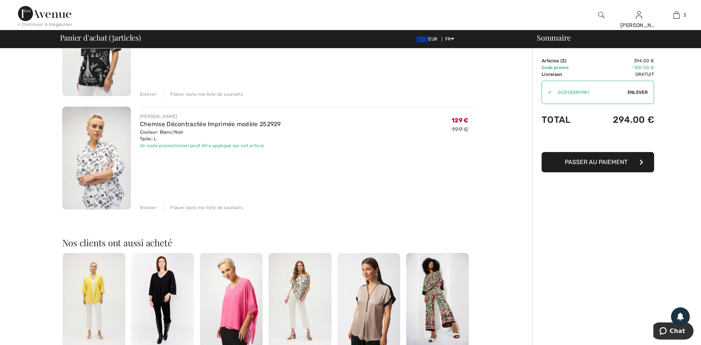
click at [595, 160] on span "Passer au paiement" at bounding box center [596, 161] width 63 height 7
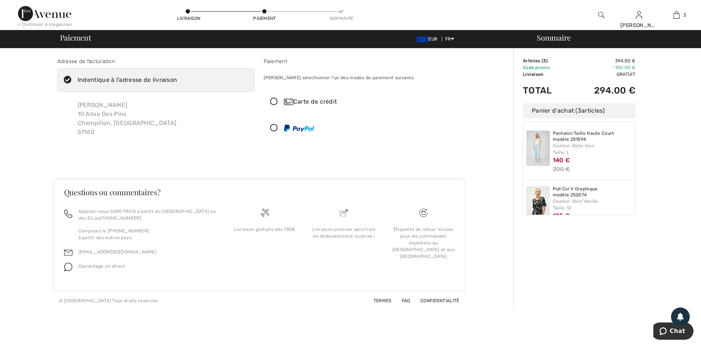
click at [273, 100] on icon at bounding box center [274, 102] width 20 height 8
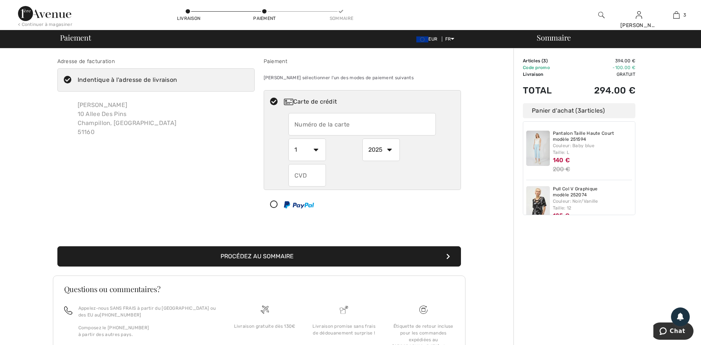
click at [300, 126] on input "text" at bounding box center [361, 124] width 147 height 23
type input "[CREDIT_CARD_NUMBER]"
click at [288, 138] on select "1 2 3 4 5 6 7 8 9 10 11 12" at bounding box center [307, 149] width 38 height 23
select select "9"
click option "9" at bounding box center [0, 0] width 0 height 0
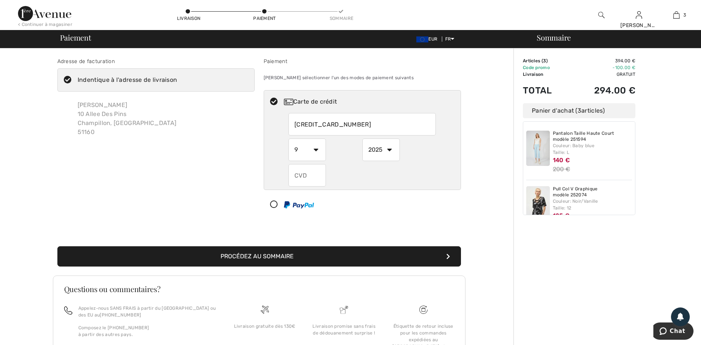
click at [362, 138] on select "2025 2026 2027 2028 2029 2030 2031 2032 2033 2034 2035" at bounding box center [381, 149] width 38 height 23
select select "2029"
click option "2029" at bounding box center [0, 0] width 0 height 0
click at [300, 177] on input "text" at bounding box center [307, 175] width 38 height 23
type input "076"
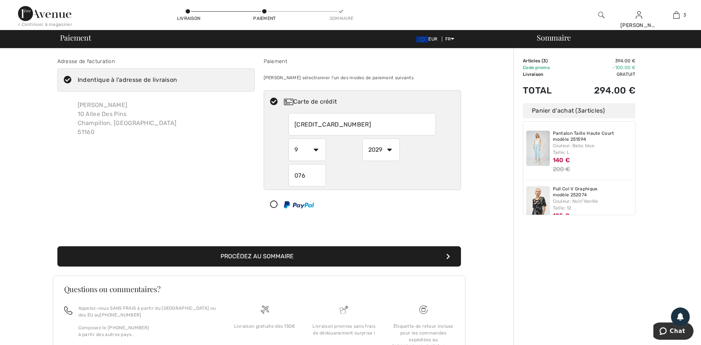
click at [265, 255] on button "Procédez au sommaire" at bounding box center [259, 256] width 404 height 20
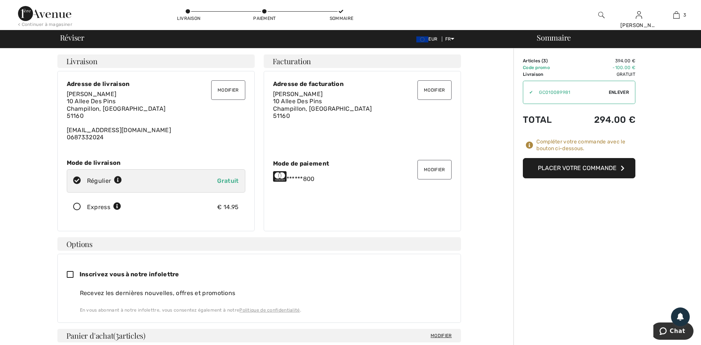
click at [567, 166] on button "Placer votre commande" at bounding box center [579, 168] width 113 height 20
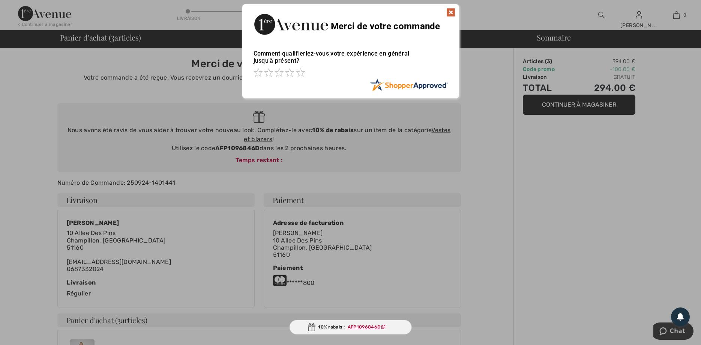
click at [522, 194] on div at bounding box center [350, 172] width 701 height 345
click at [297, 72] on span at bounding box center [300, 72] width 9 height 9
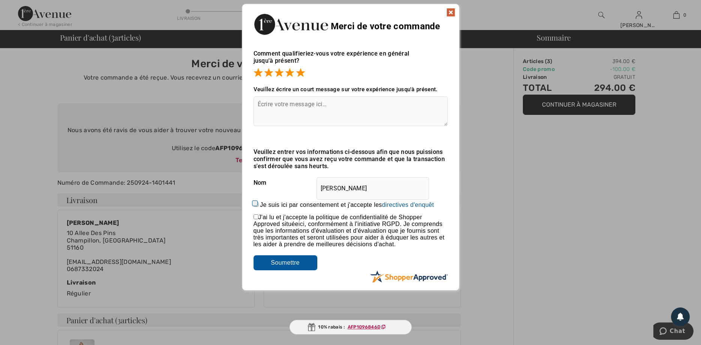
click at [453, 11] on img at bounding box center [450, 12] width 9 height 9
